Goal: Answer question/provide support

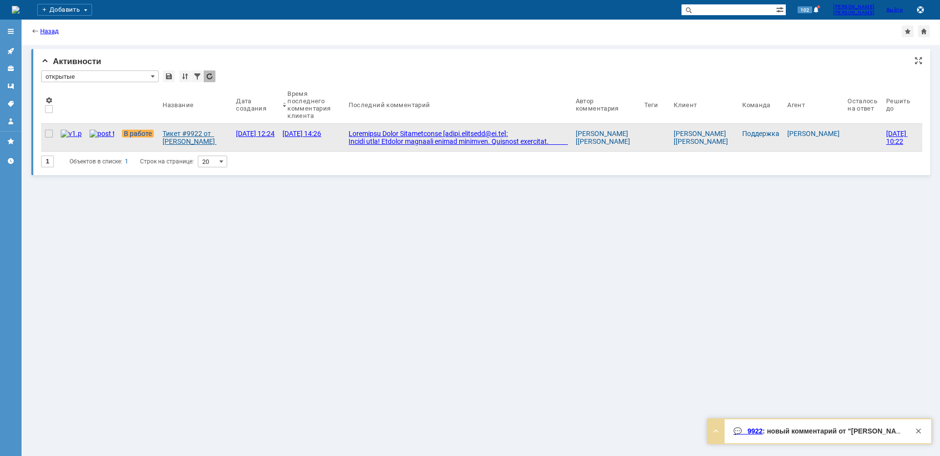
click at [176, 131] on div "Тикет #9922 от [PERSON_NAME] [[EMAIL_ADDRESS][PERSON_NAME][DOMAIN_NAME]] (стату…" at bounding box center [196, 138] width 66 height 16
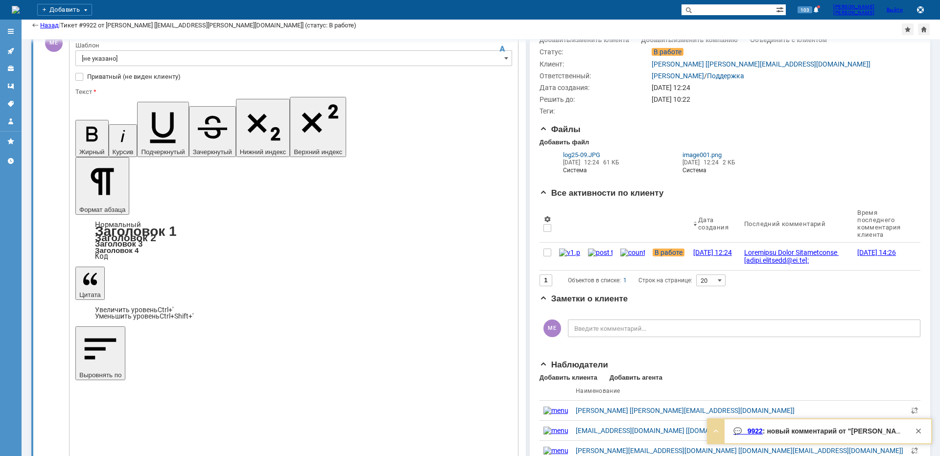
scroll to position [147, 0]
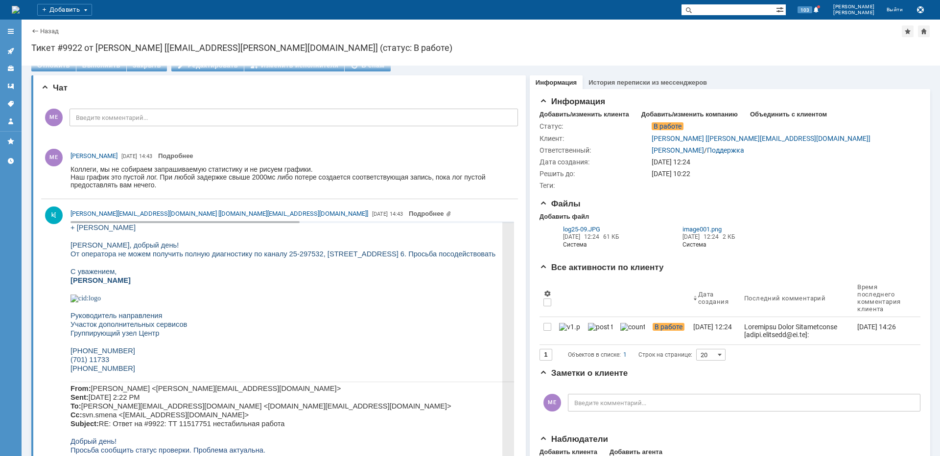
scroll to position [0, 0]
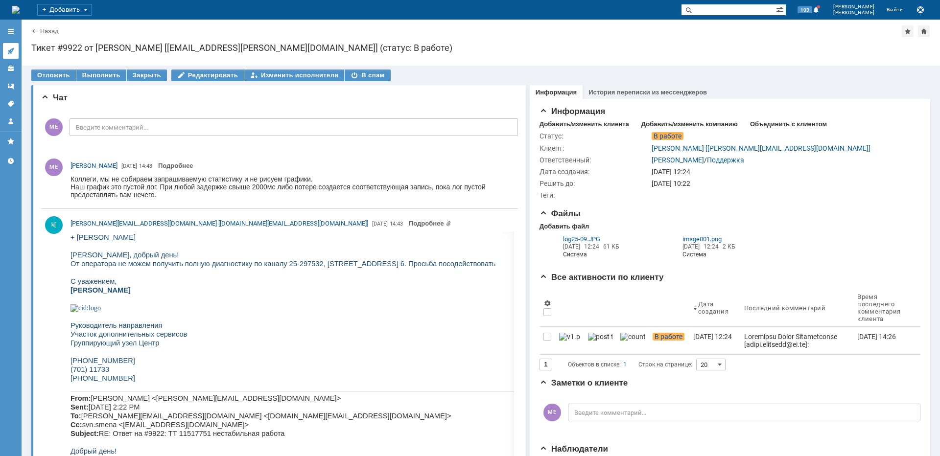
click at [11, 50] on icon at bounding box center [11, 51] width 8 height 8
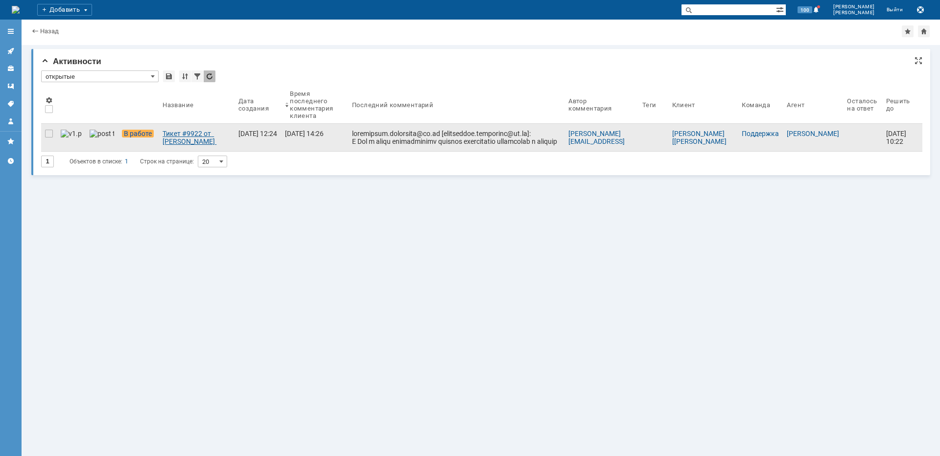
click at [174, 142] on div "Тикет #9922 от [PERSON_NAME] [[EMAIL_ADDRESS][PERSON_NAME][DOMAIN_NAME]] (стату…" at bounding box center [197, 138] width 68 height 16
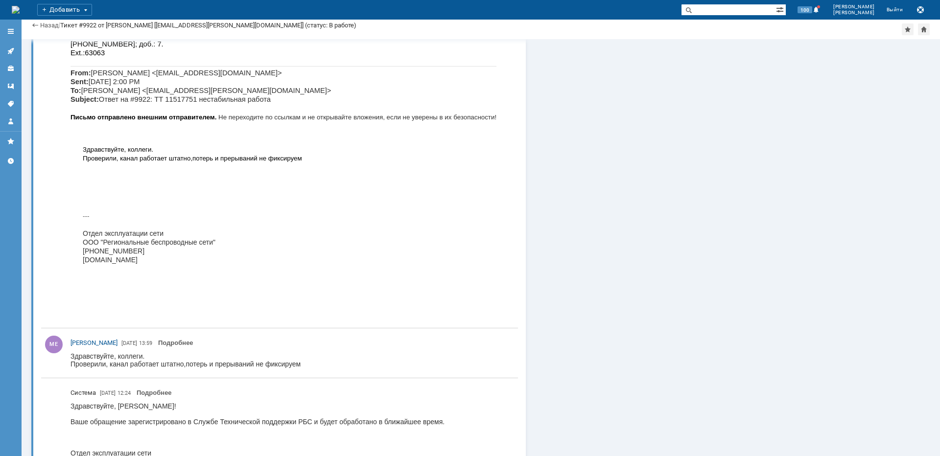
scroll to position [7435, 0]
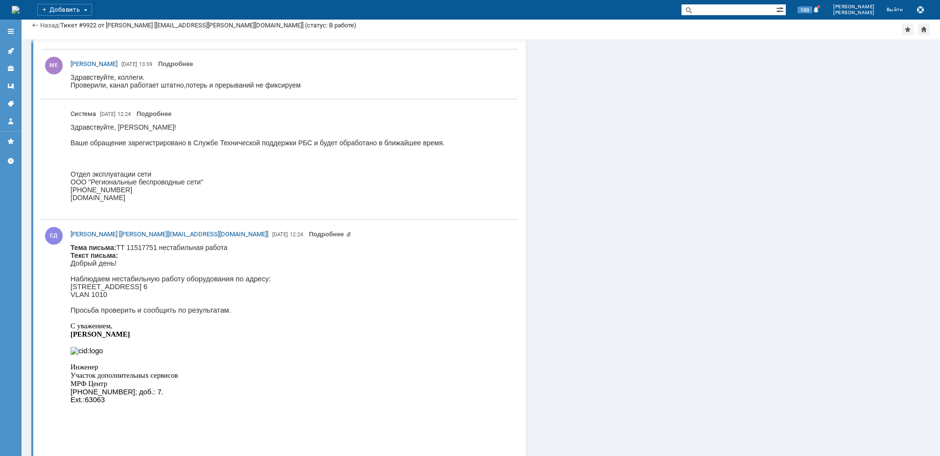
click at [171, 289] on p "[STREET_ADDRESS] 6" at bounding box center [170, 287] width 200 height 8
copy p "Косыгина"
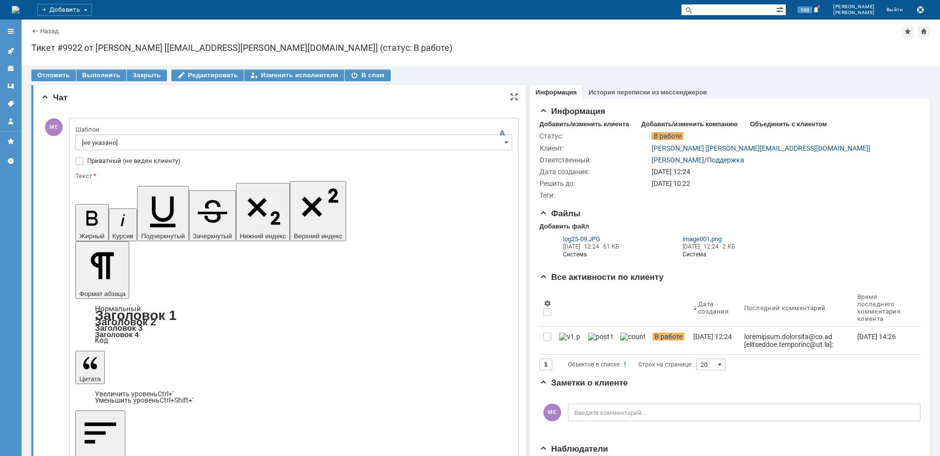
scroll to position [0, 0]
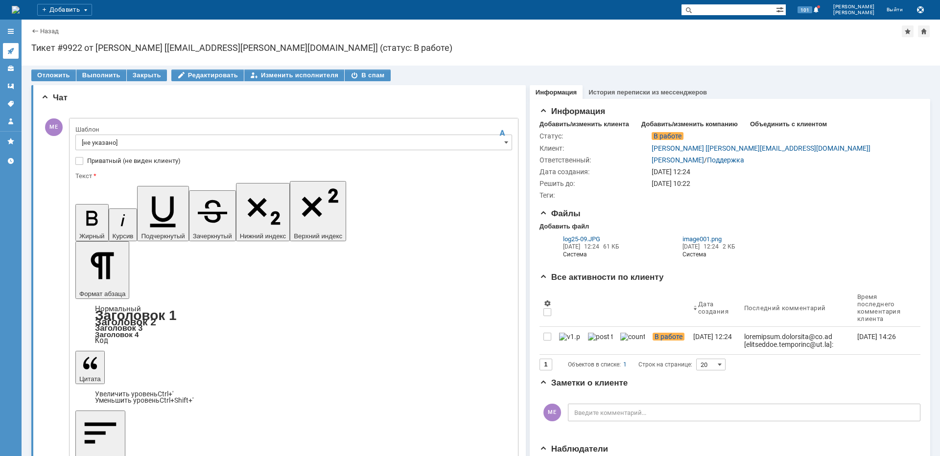
click at [12, 48] on icon at bounding box center [11, 51] width 8 height 8
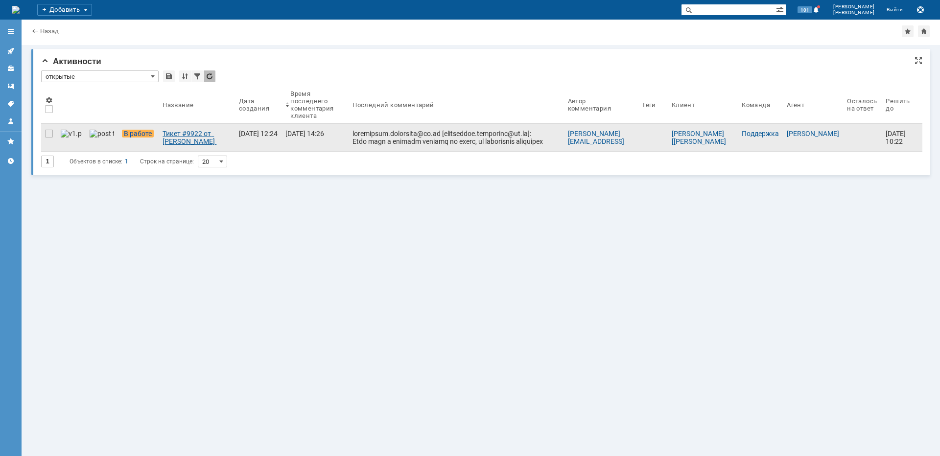
click at [177, 142] on div "Тикет #9922 от [PERSON_NAME] [[EMAIL_ADDRESS][PERSON_NAME][DOMAIN_NAME]] (стату…" at bounding box center [197, 138] width 69 height 16
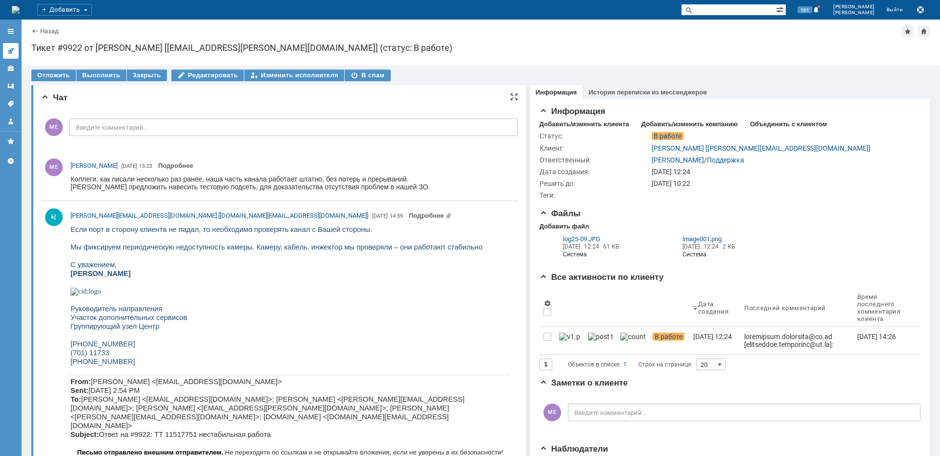
click at [15, 52] on link at bounding box center [11, 51] width 16 height 16
